Goal: Information Seeking & Learning: Check status

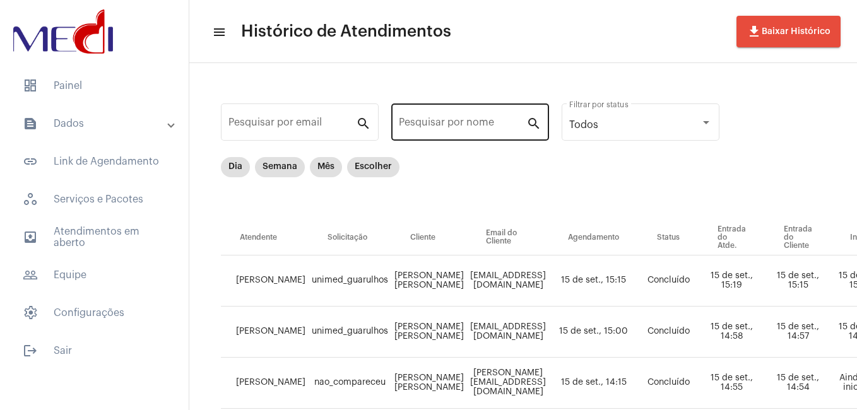
click at [476, 122] on input "Pesquisar por nome" at bounding box center [462, 124] width 127 height 11
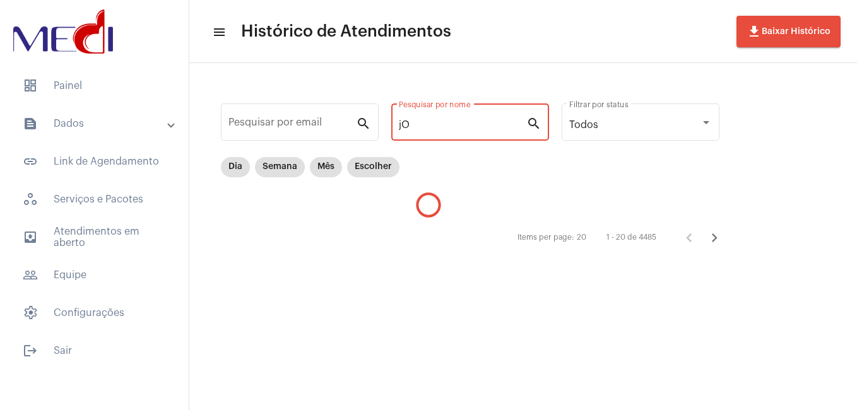
type input "j"
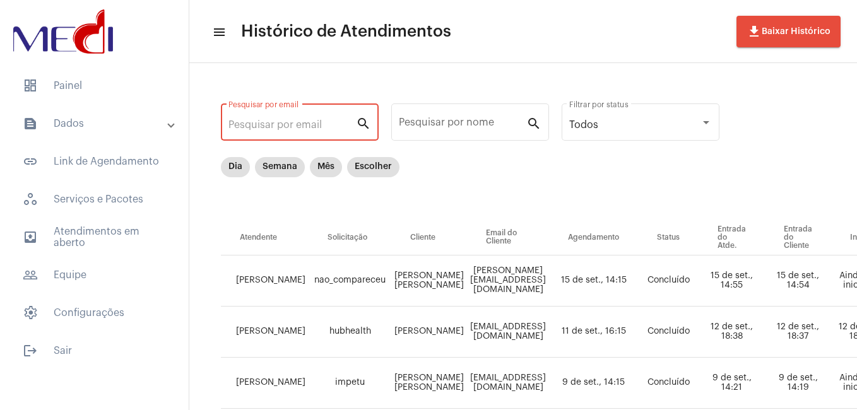
click at [285, 129] on input "Pesquisar por email" at bounding box center [291, 124] width 127 height 11
paste input "[EMAIL_ADDRESS][DOMAIN_NAME]"
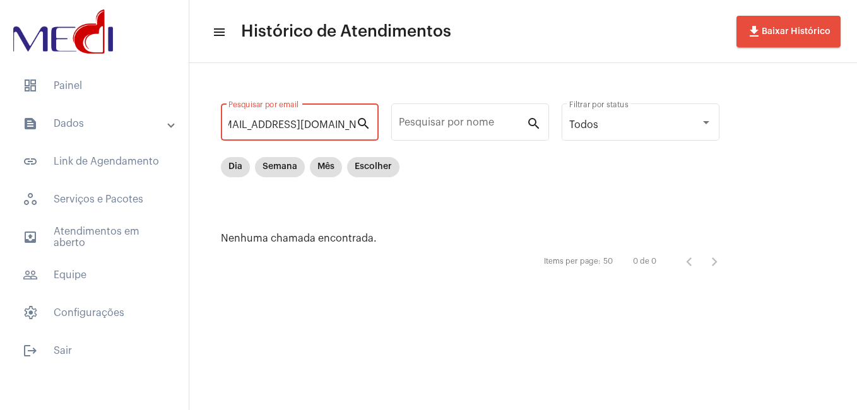
type input "[EMAIL_ADDRESS][DOMAIN_NAME]"
click at [307, 136] on div "[EMAIL_ADDRESS][DOMAIN_NAME] Pesquisar por email" at bounding box center [291, 121] width 127 height 40
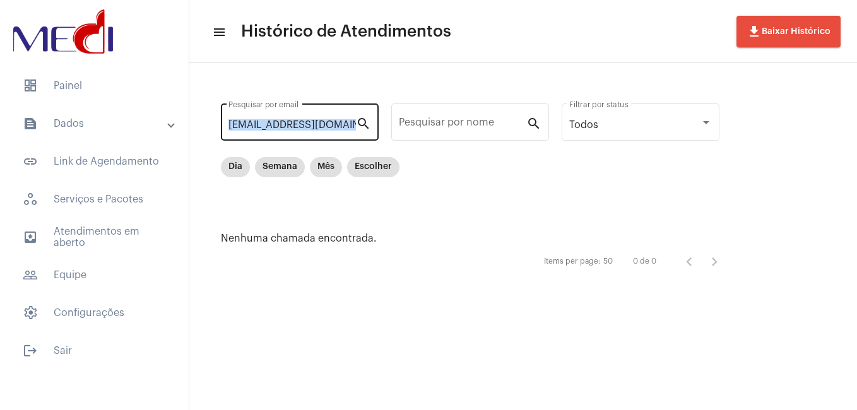
click at [307, 136] on div "[EMAIL_ADDRESS][DOMAIN_NAME] Pesquisar por email" at bounding box center [291, 121] width 127 height 40
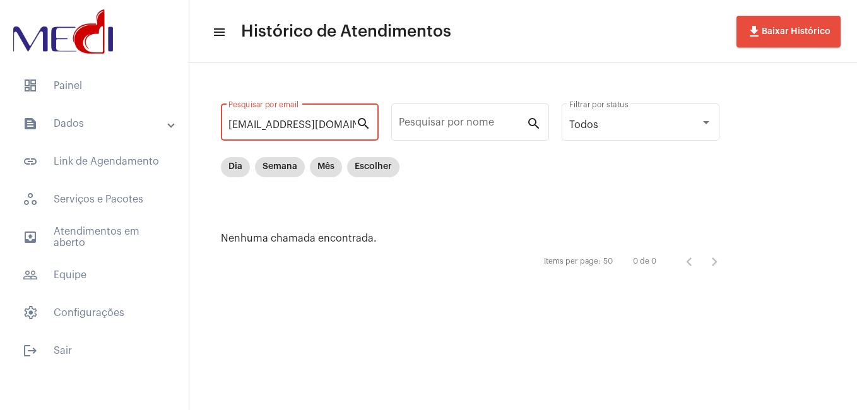
click at [335, 117] on div "[EMAIL_ADDRESS][DOMAIN_NAME] Pesquisar por email" at bounding box center [291, 121] width 127 height 40
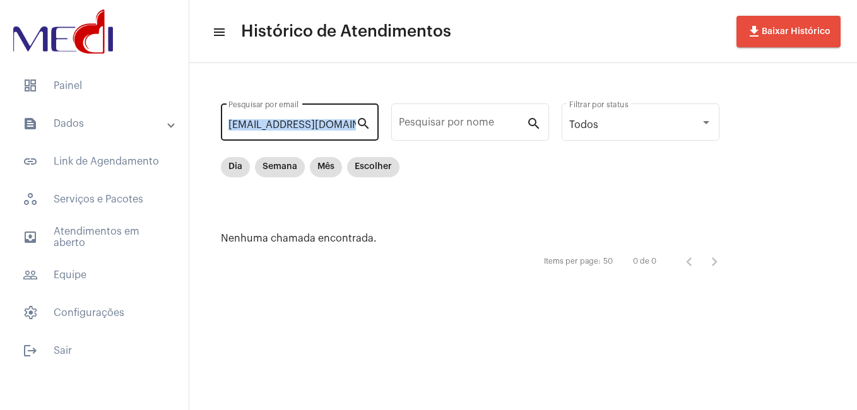
click at [335, 117] on div "[EMAIL_ADDRESS][DOMAIN_NAME] Pesquisar por email" at bounding box center [291, 121] width 127 height 40
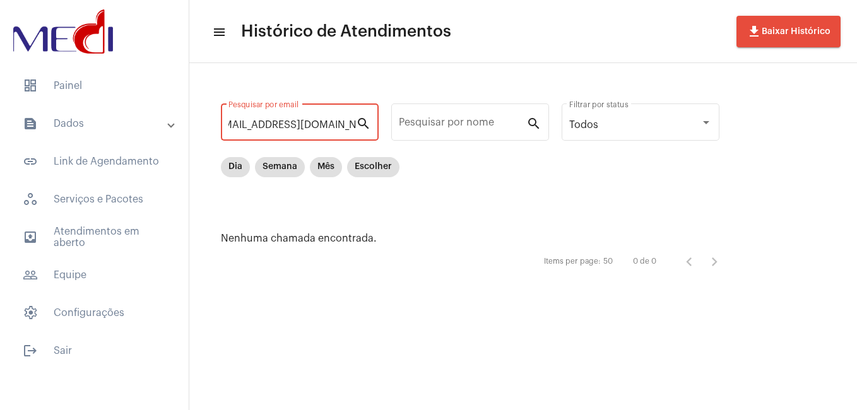
click at [345, 124] on input "[EMAIL_ADDRESS][DOMAIN_NAME]" at bounding box center [291, 124] width 127 height 11
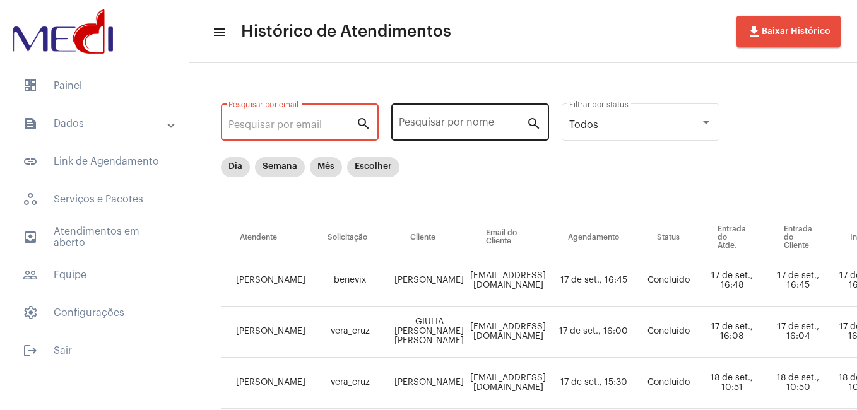
click at [461, 133] on div "Pesquisar por nome" at bounding box center [462, 121] width 127 height 40
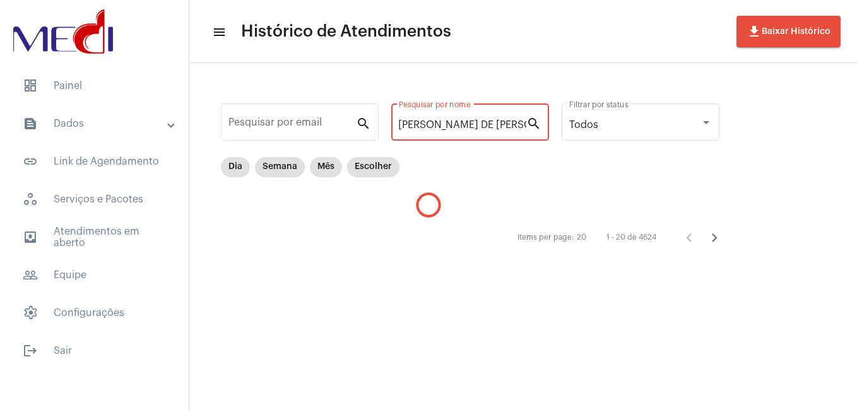
type input "[PERSON_NAME] DE [PERSON_NAME]"
click at [461, 129] on input "[PERSON_NAME] DE [PERSON_NAME]" at bounding box center [462, 124] width 127 height 11
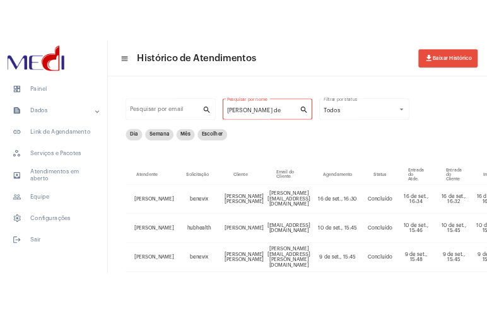
scroll to position [0, 0]
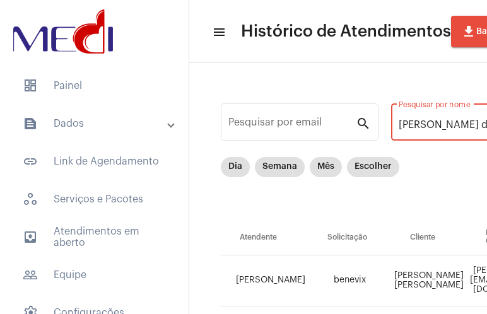
type input "[PERSON_NAME] de"
